Goal: Check status: Check status

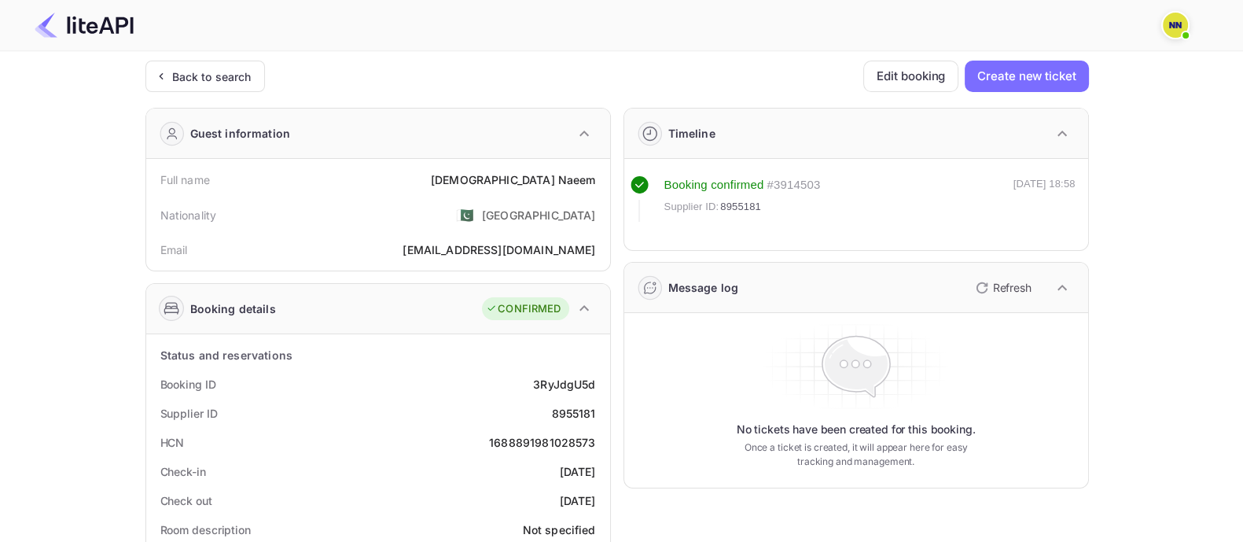
click at [185, 71] on div "Back to search" at bounding box center [211, 76] width 79 height 17
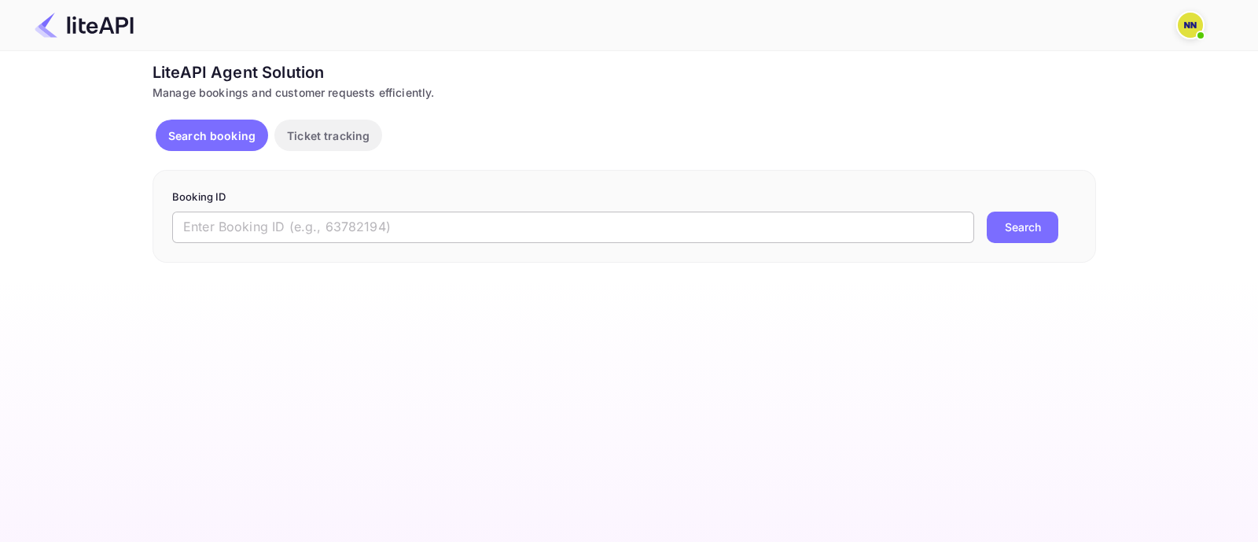
drag, startPoint x: 296, startPoint y: 216, endPoint x: 322, endPoint y: 221, distance: 27.1
click at [296, 216] on input "text" at bounding box center [573, 226] width 802 height 31
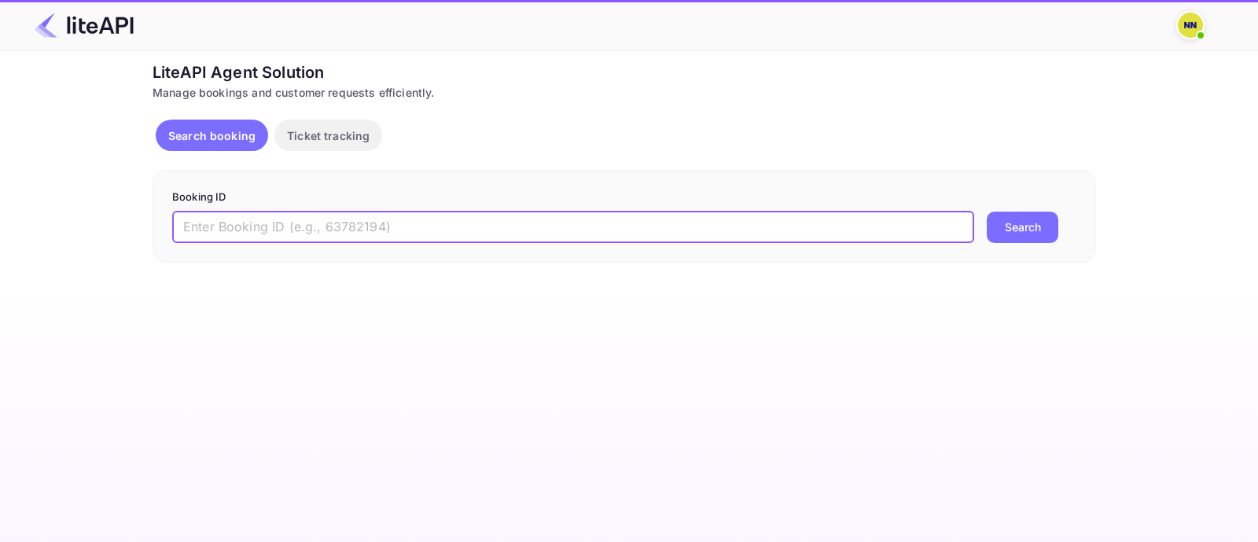
paste input "8954570"
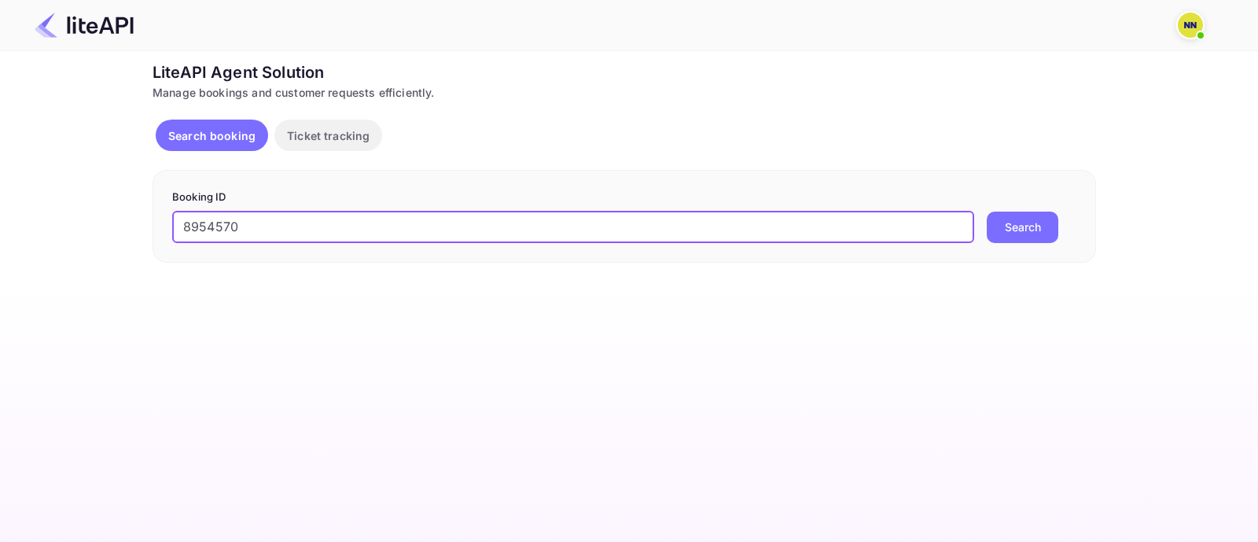
type input "8954570"
click at [1039, 222] on button "Search" at bounding box center [1022, 226] width 72 height 31
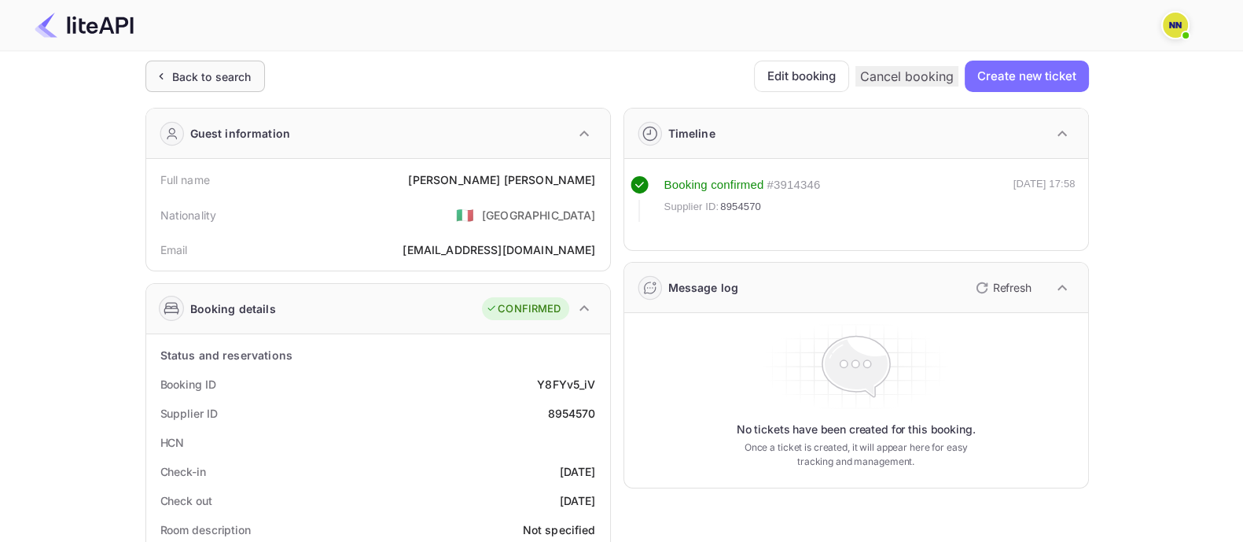
click at [220, 80] on div "Back to search" at bounding box center [211, 76] width 79 height 17
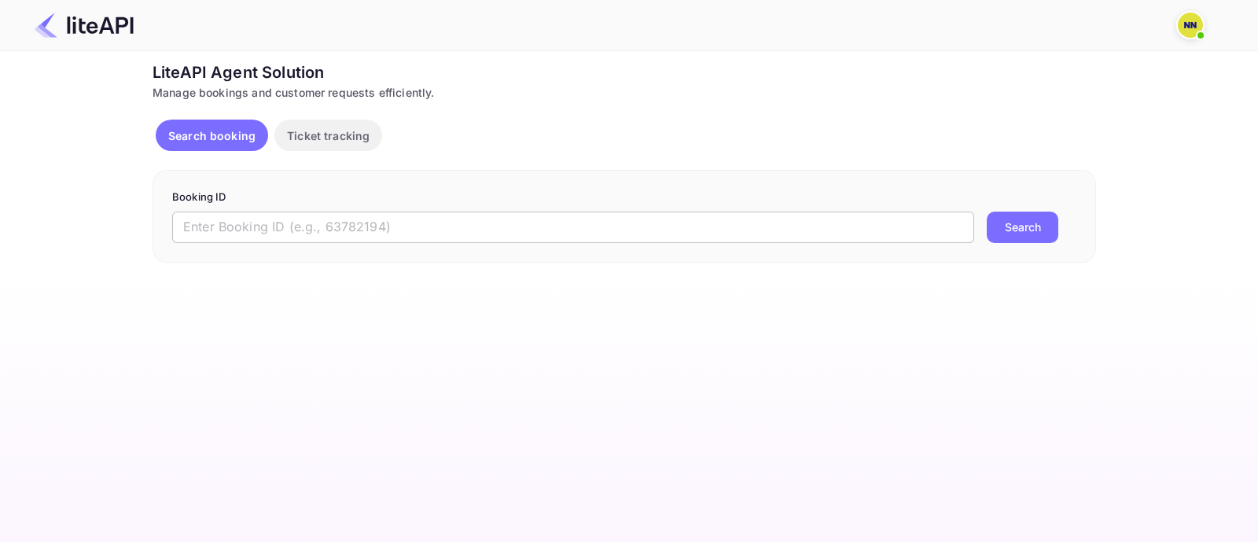
drag, startPoint x: 263, startPoint y: 224, endPoint x: 382, endPoint y: 241, distance: 119.9
click at [282, 227] on input "text" at bounding box center [573, 226] width 802 height 31
paste input "8881014"
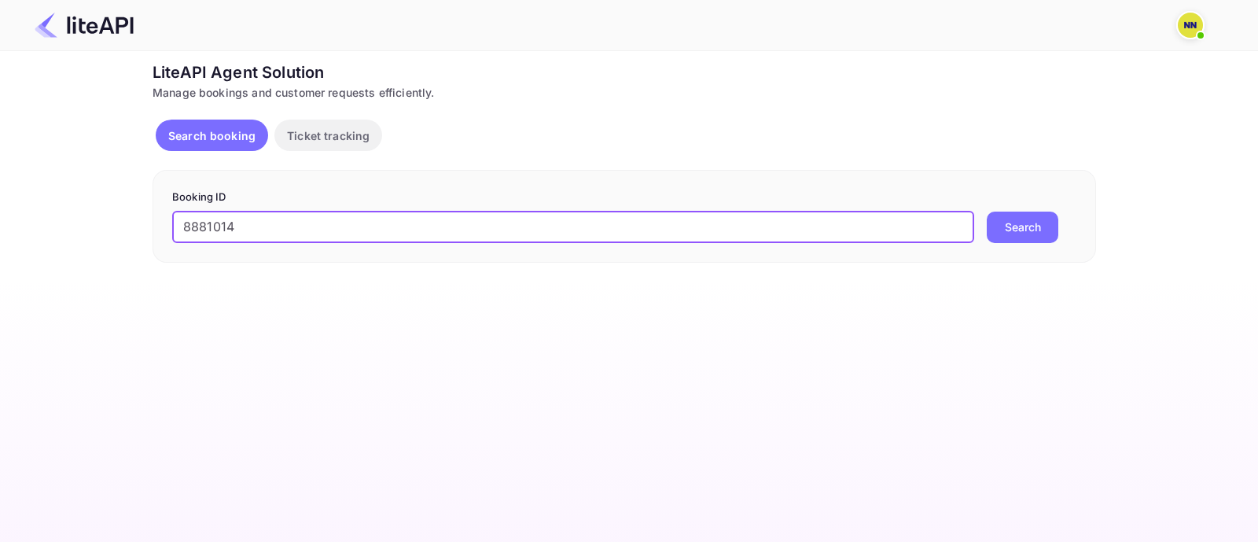
type input "8881014"
click at [1023, 232] on button "Search" at bounding box center [1022, 226] width 72 height 31
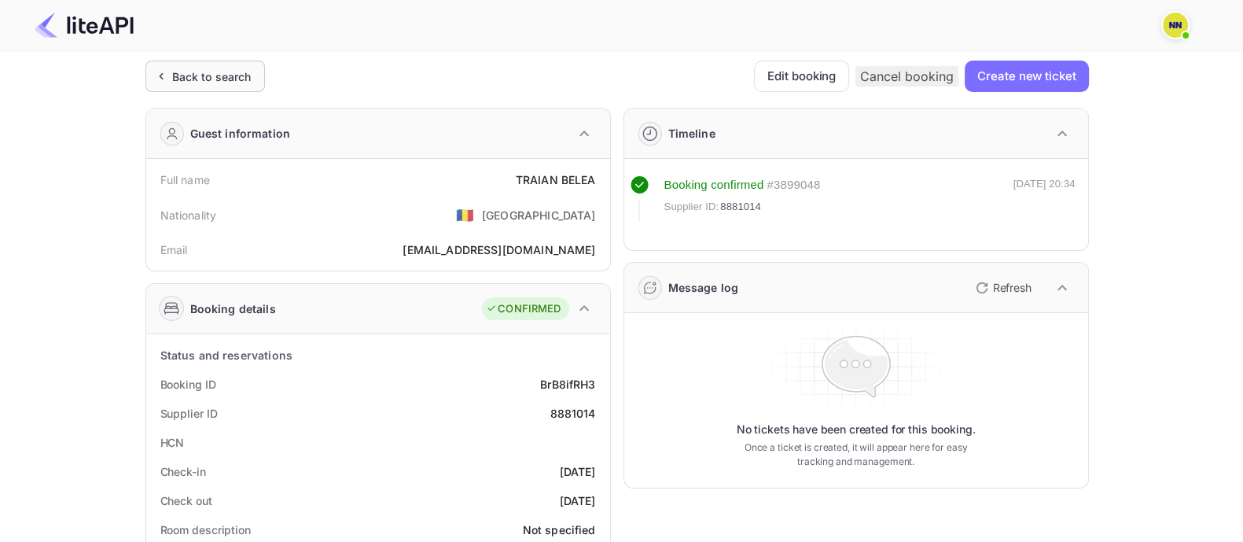
click at [248, 75] on div "Back to search" at bounding box center [211, 76] width 79 height 17
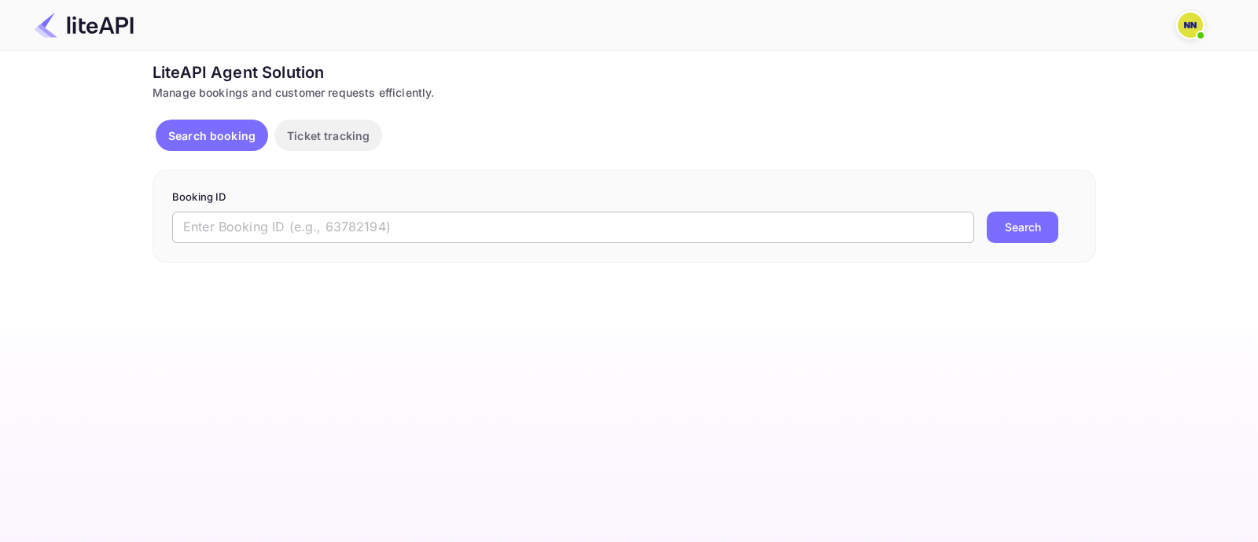
click at [340, 225] on input "text" at bounding box center [573, 226] width 802 height 31
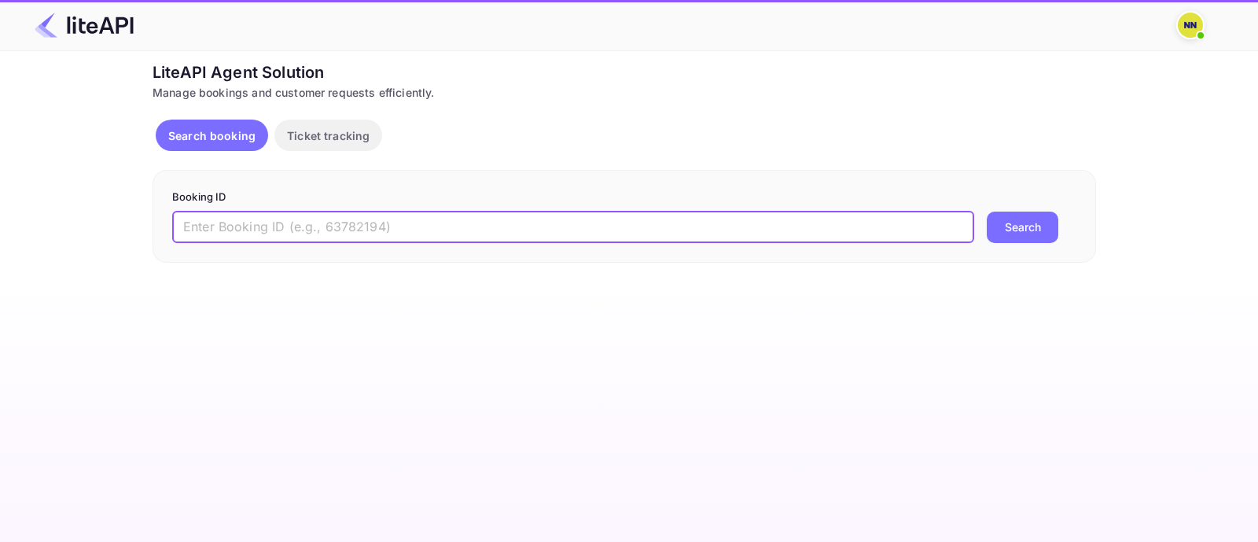
paste input "8805889"
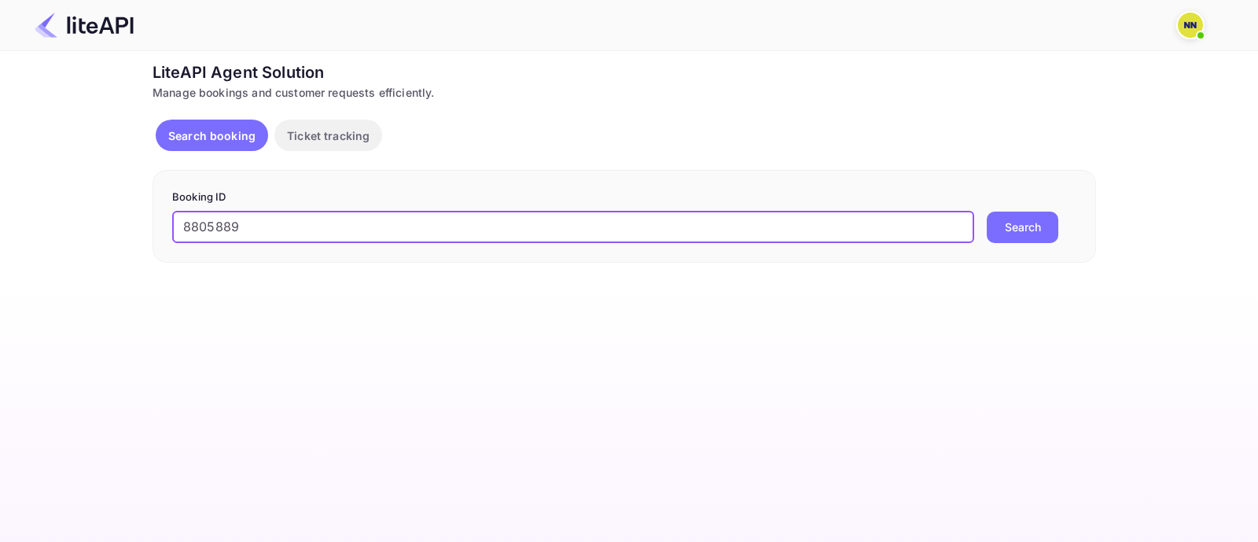
type input "8805889"
click at [1030, 233] on button "Search" at bounding box center [1022, 226] width 72 height 31
